Goal: Task Accomplishment & Management: Manage account settings

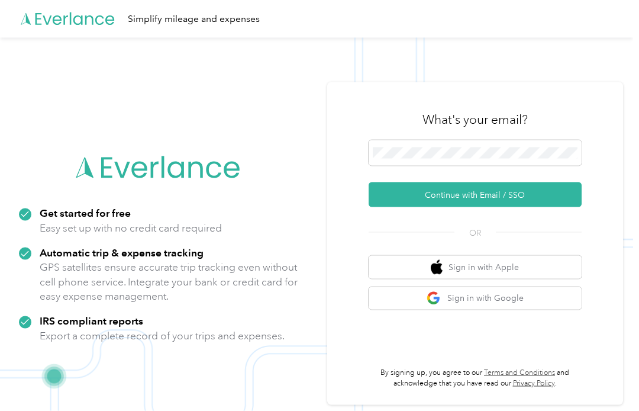
click at [475, 192] on button "Continue with Email / SSO" at bounding box center [475, 194] width 213 height 25
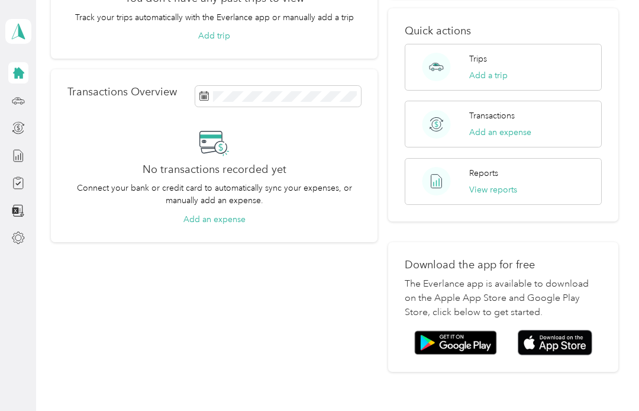
scroll to position [160, 0]
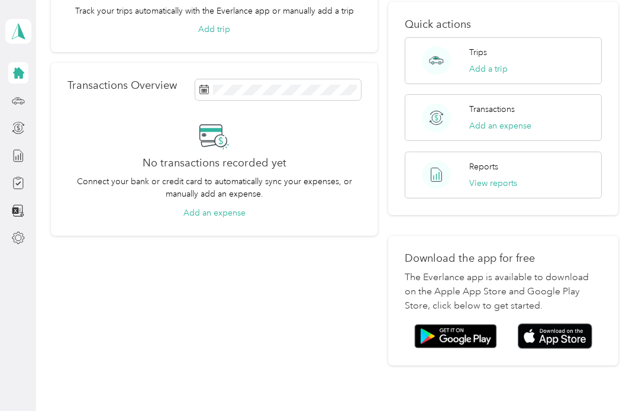
click at [566, 323] on img at bounding box center [555, 335] width 75 height 25
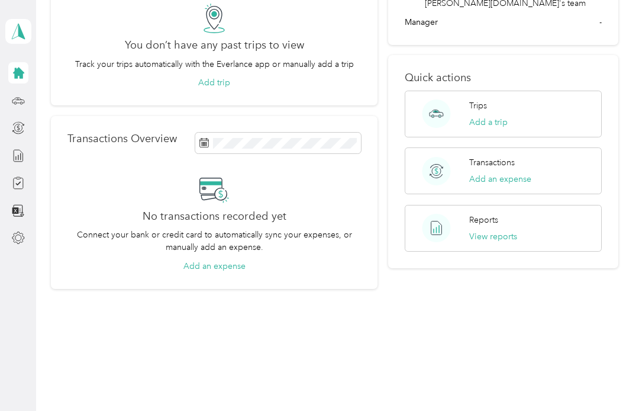
scroll to position [107, 0]
